Goal: Check status: Check status

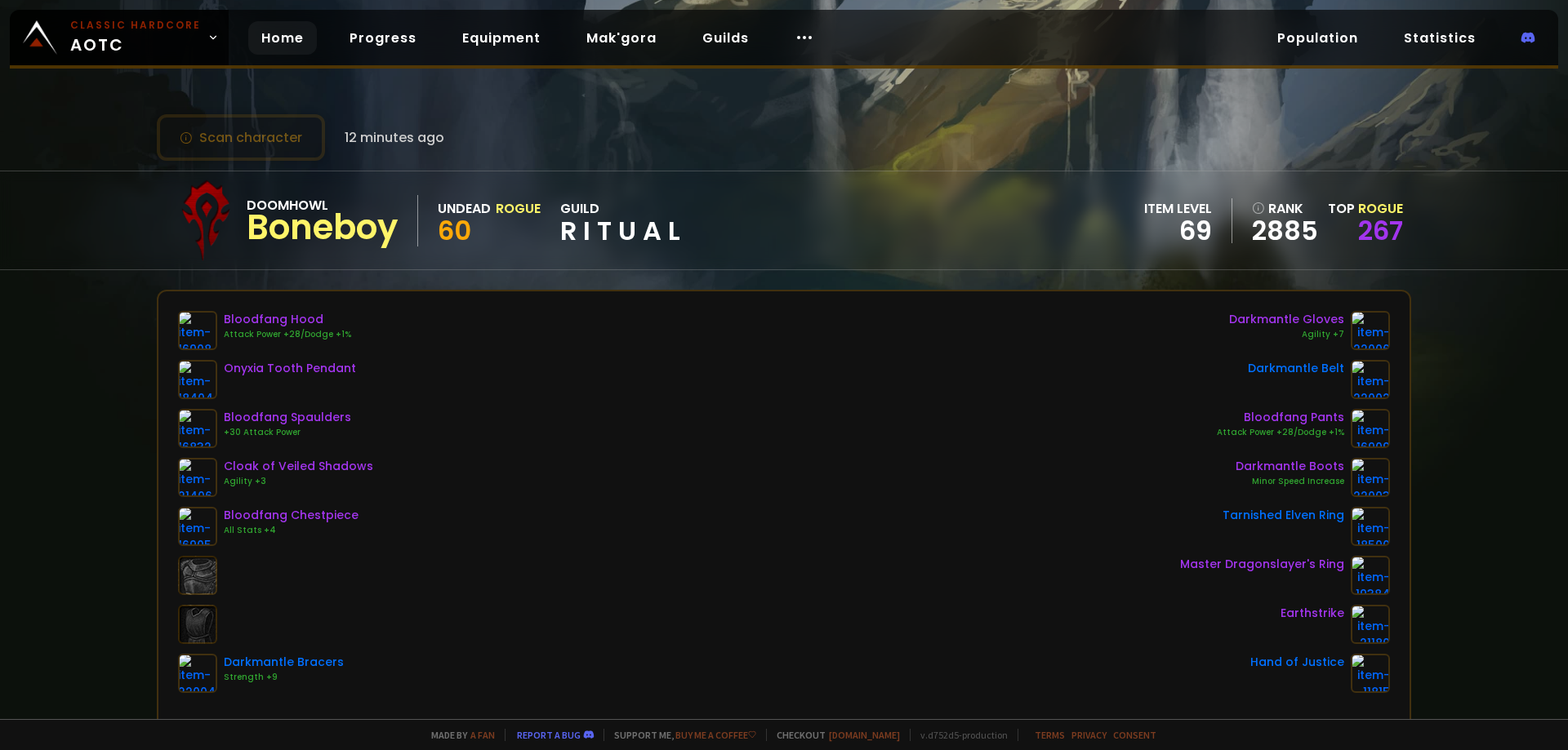
click at [278, 39] on link "Home" at bounding box center [282, 38] width 68 height 34
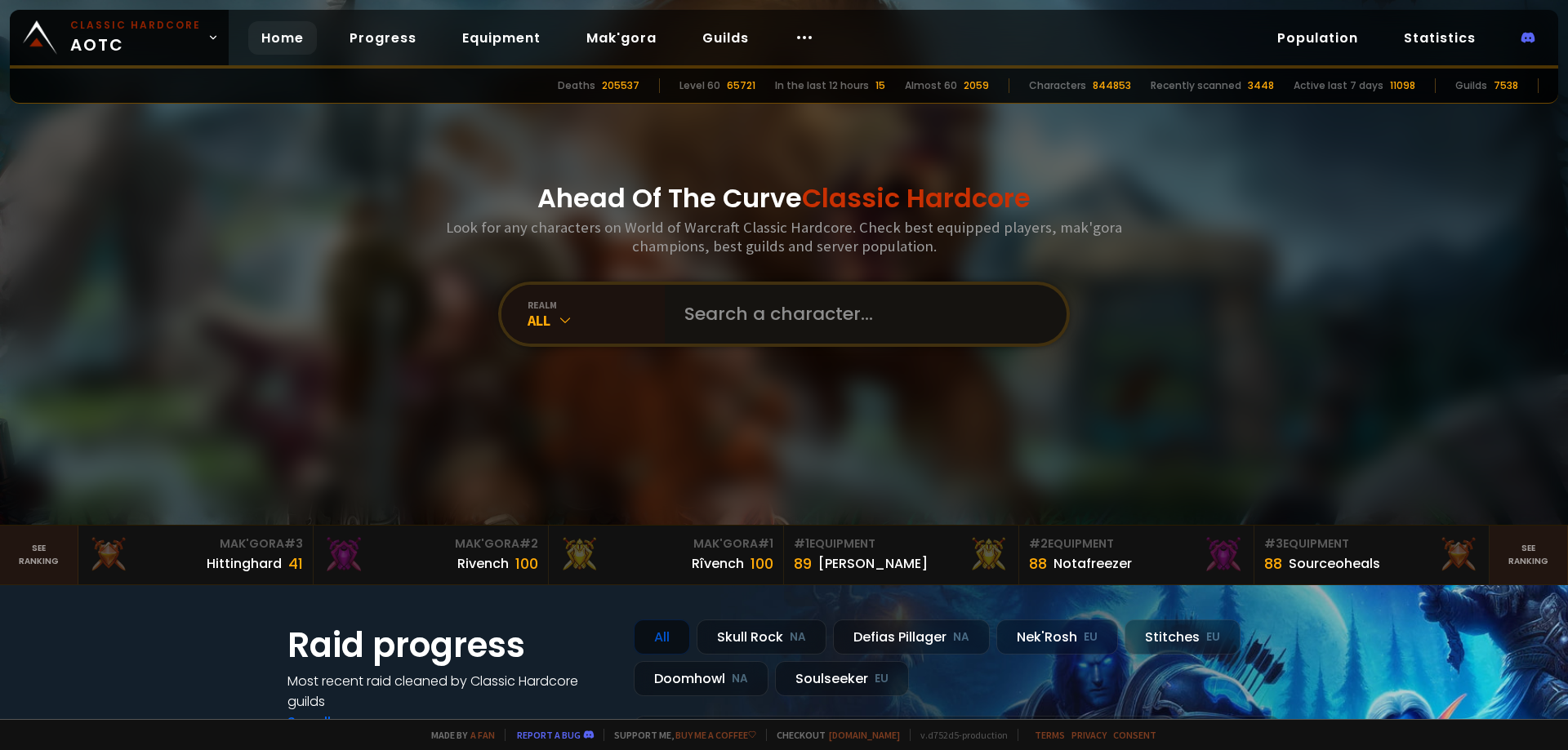
click at [748, 304] on input "text" at bounding box center [860, 314] width 372 height 59
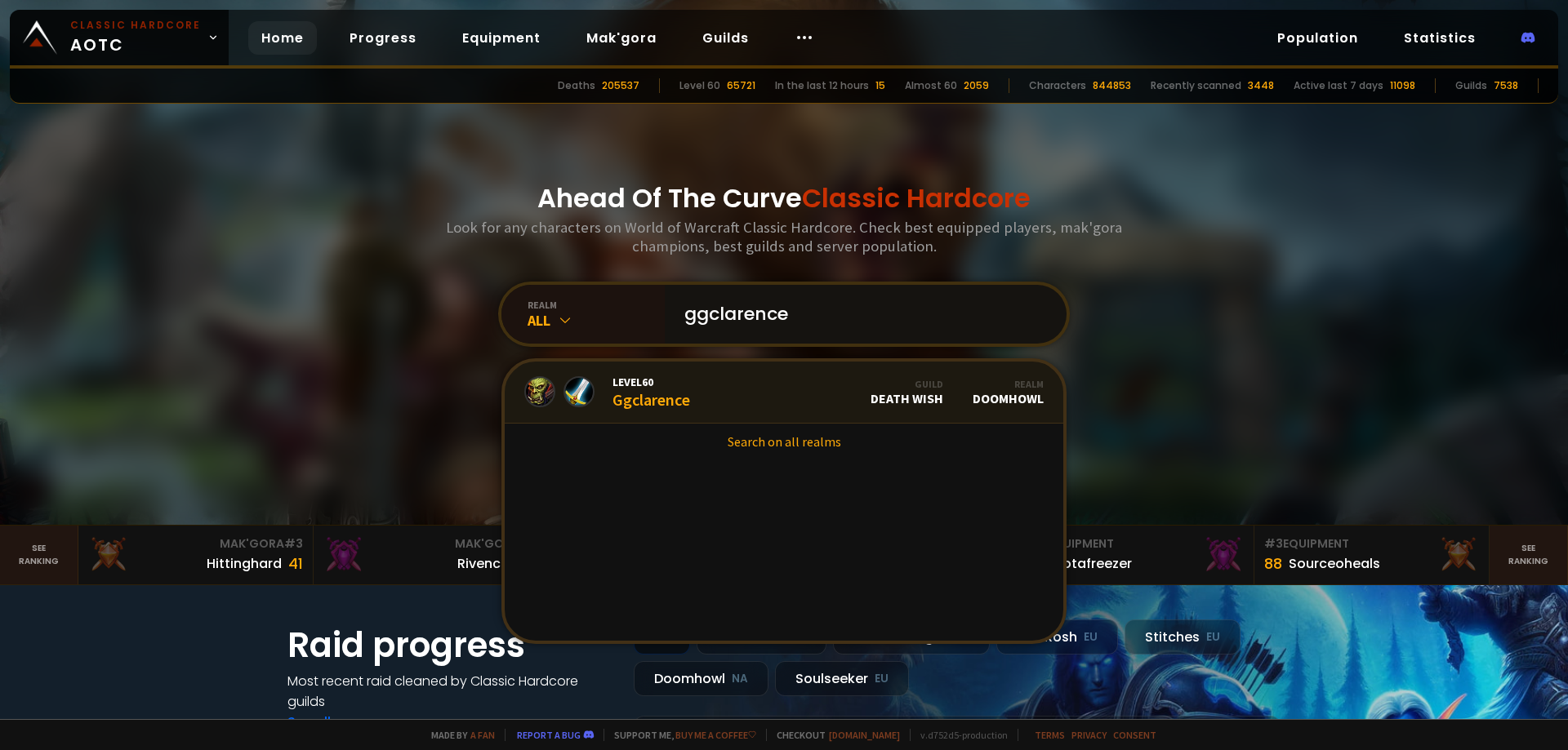
type input "ggclarence"
click at [708, 389] on link "Level 60 Ggclarence Guild Death Wish Realm Doomhowl" at bounding box center [783, 393] width 559 height 62
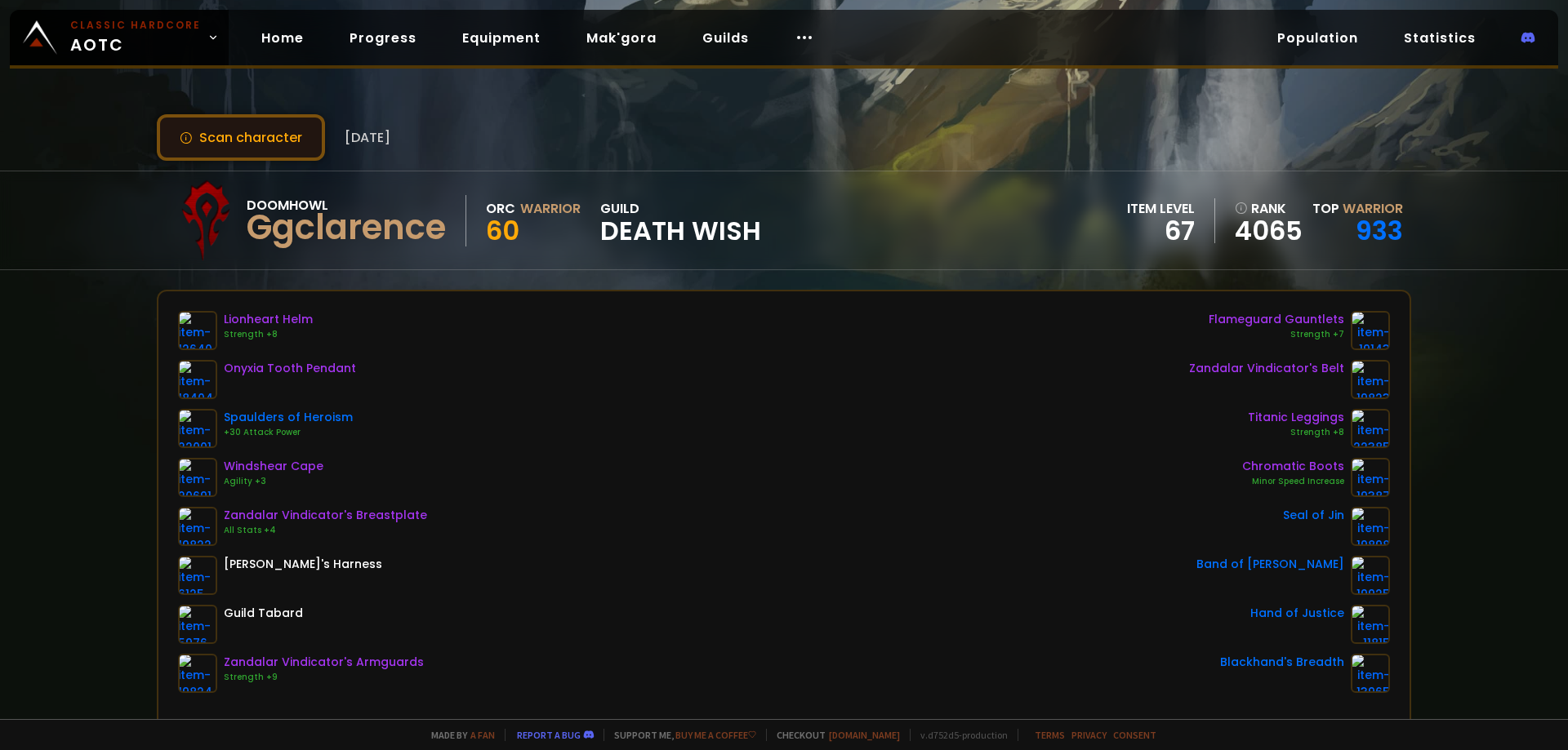
click at [247, 122] on button "Scan character" at bounding box center [241, 137] width 168 height 47
click at [263, 141] on button "Scan character" at bounding box center [241, 137] width 168 height 47
click at [203, 223] on div at bounding box center [205, 220] width 82 height 82
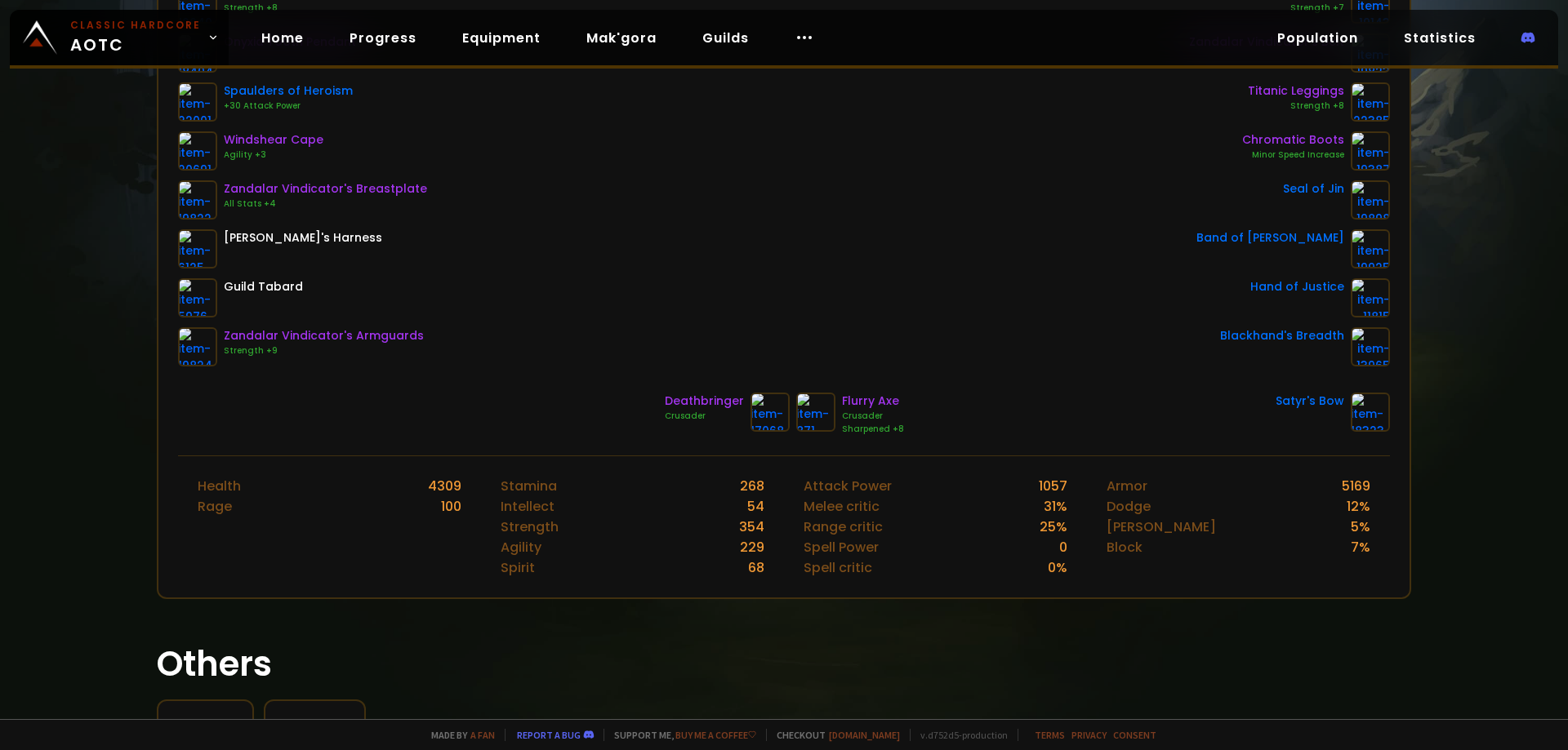
scroll to position [466, 0]
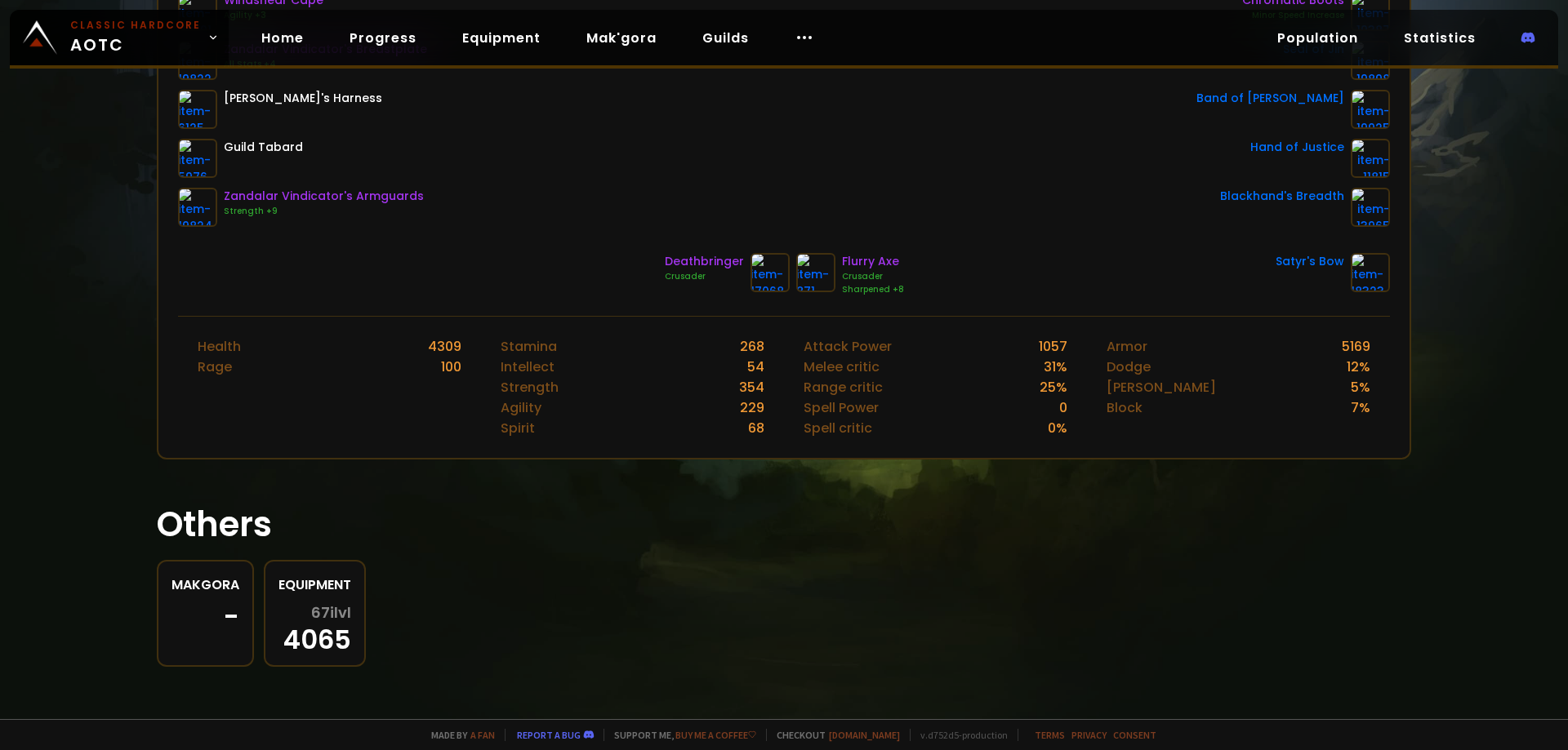
click at [311, 615] on span "67 ilvl" at bounding box center [331, 613] width 40 height 16
